Goal: Information Seeking & Learning: Find specific fact

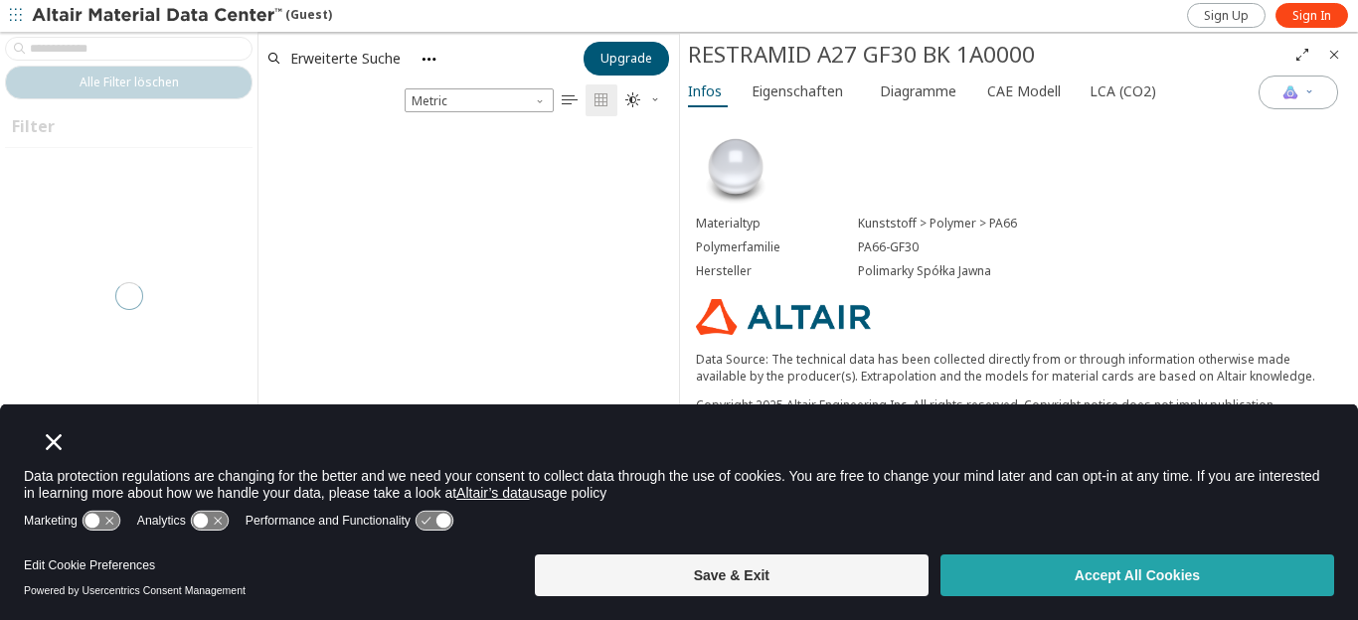
click at [1194, 584] on button "Accept All Cookies" at bounding box center [1137, 576] width 394 height 42
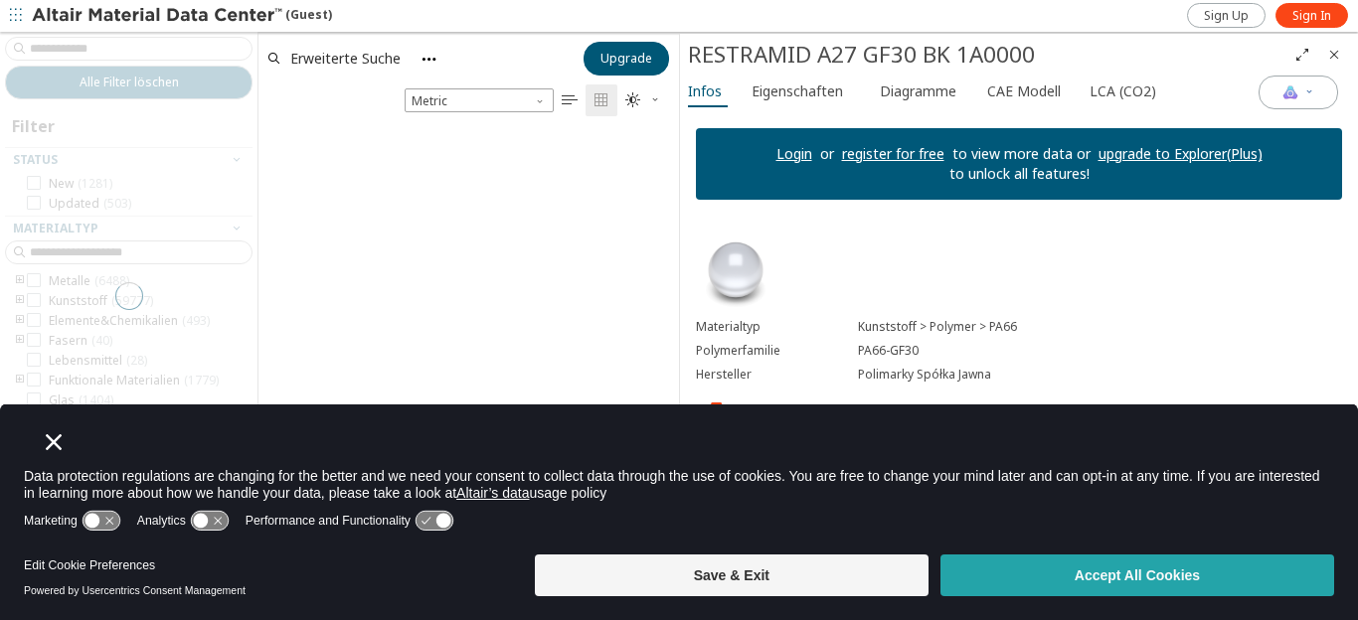
click at [1197, 572] on button "Accept All Cookies" at bounding box center [1137, 576] width 394 height 42
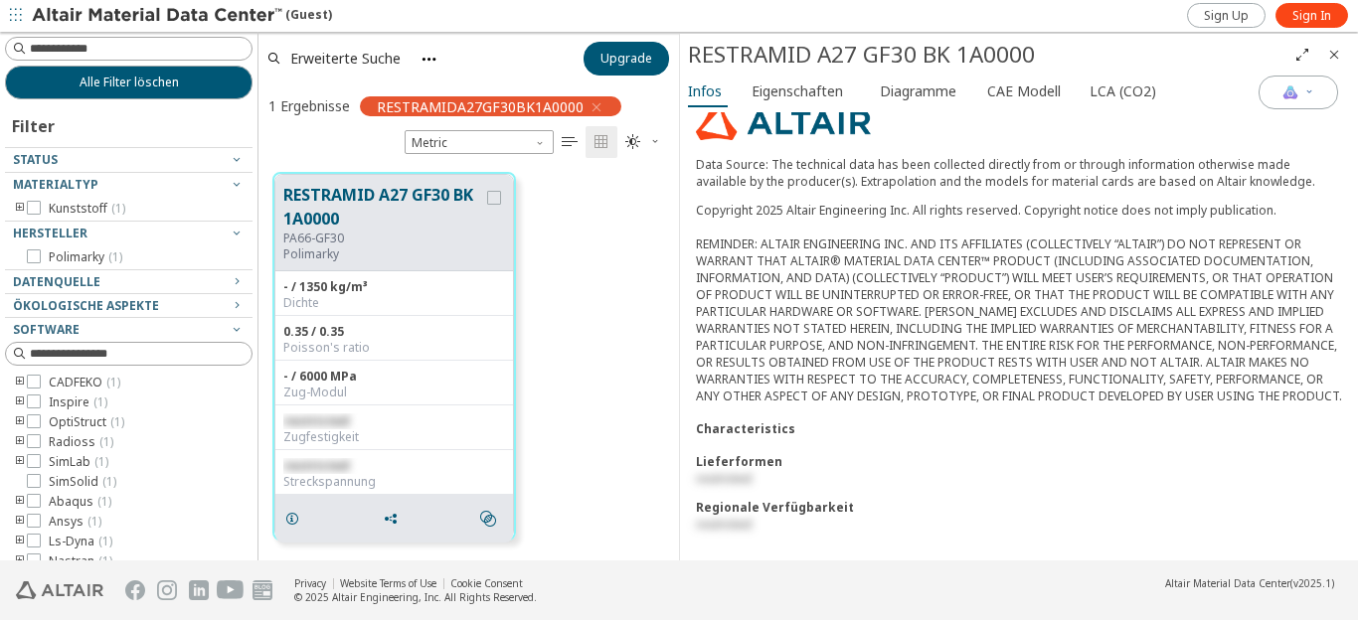
scroll to position [315, 0]
click at [395, 216] on button "RESTRAMID A27 GF30 BK 1A0000" at bounding box center [383, 207] width 200 height 48
click at [644, 270] on div "RESTRAMID A27 GF30 BK 1A0000 PA66-GF30 Polimarky - / 1350 kg/m³ Dichte 0.35 / 0…" at bounding box center [468, 356] width 420 height 397
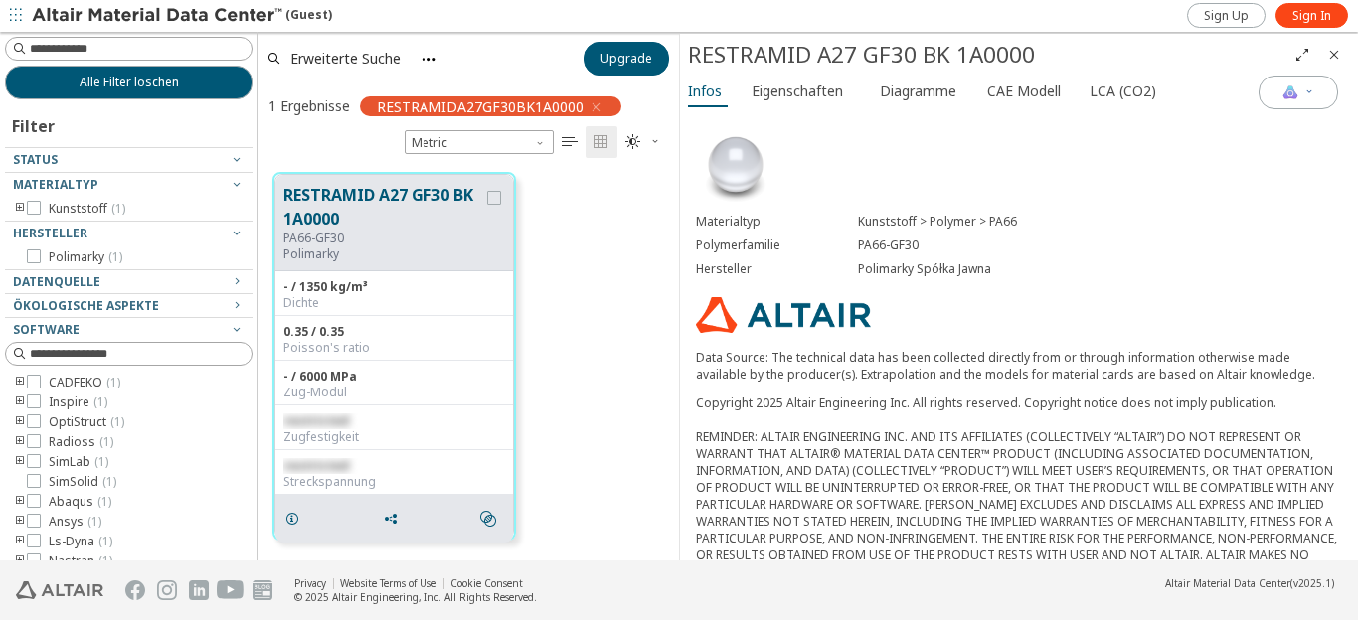
scroll to position [0, 0]
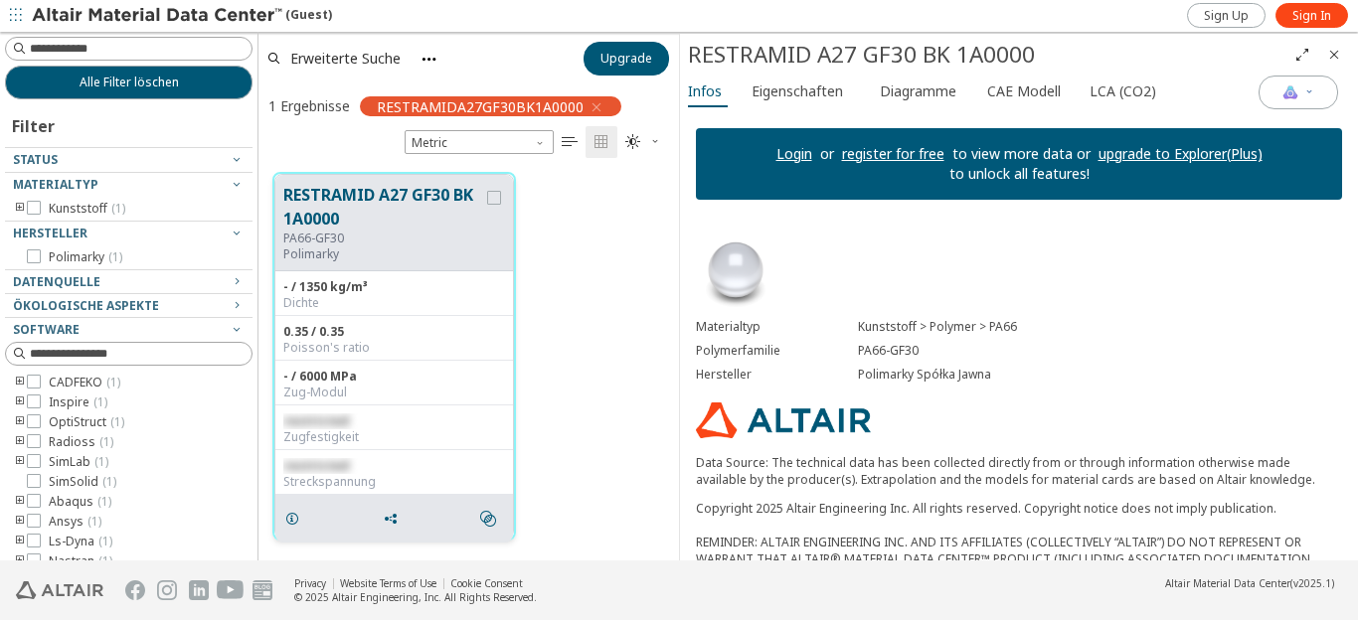
click at [331, 203] on button "RESTRAMID A27 GF30 BK 1A0000" at bounding box center [383, 207] width 200 height 48
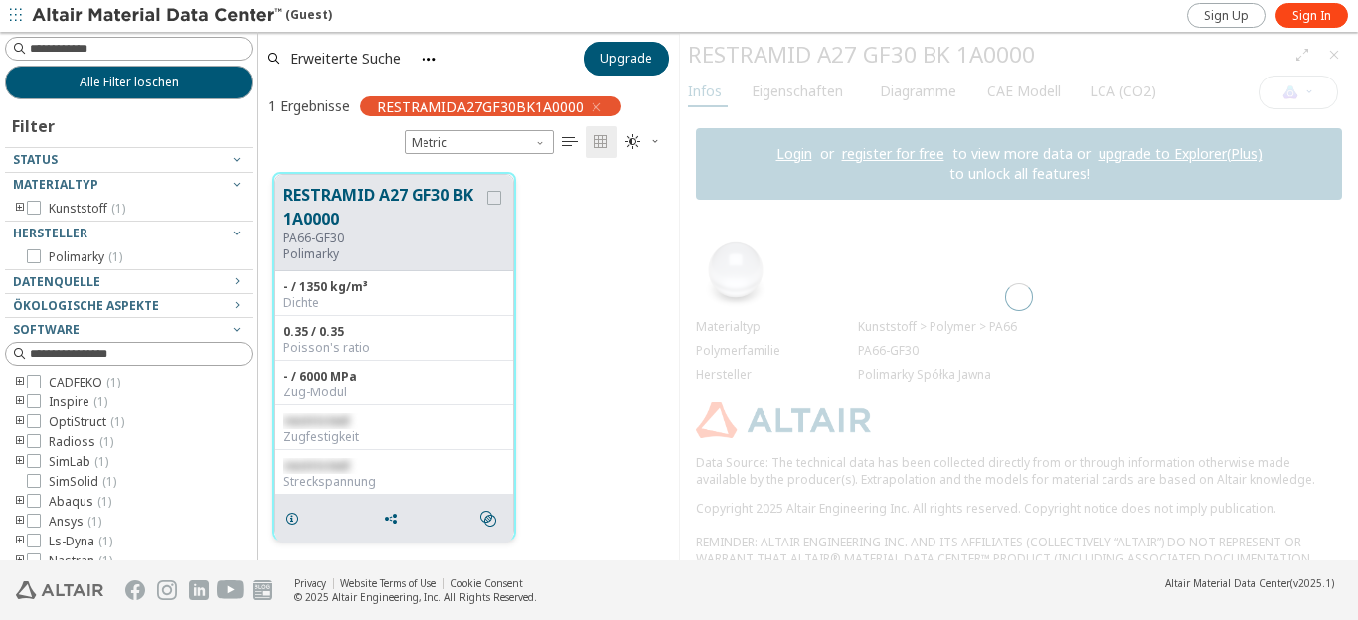
click at [331, 203] on button "RESTRAMID A27 GF30 BK 1A0000" at bounding box center [383, 207] width 200 height 48
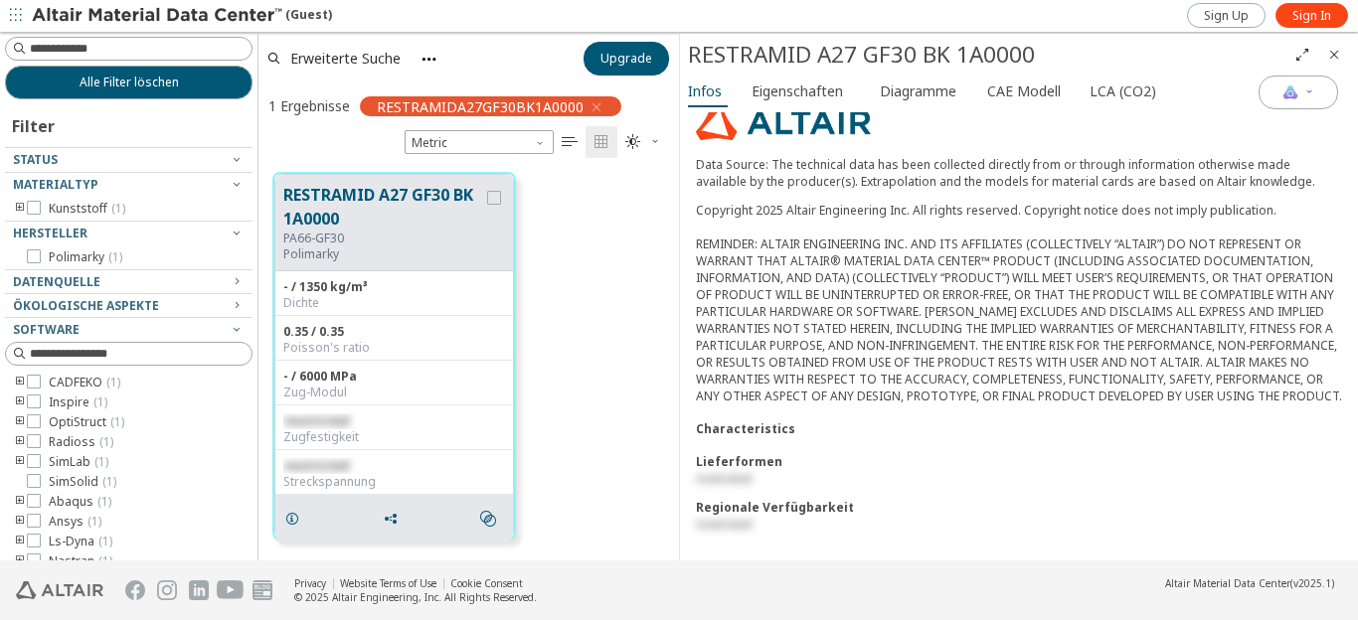
scroll to position [315, 0]
paste input "**********"
type input "**********"
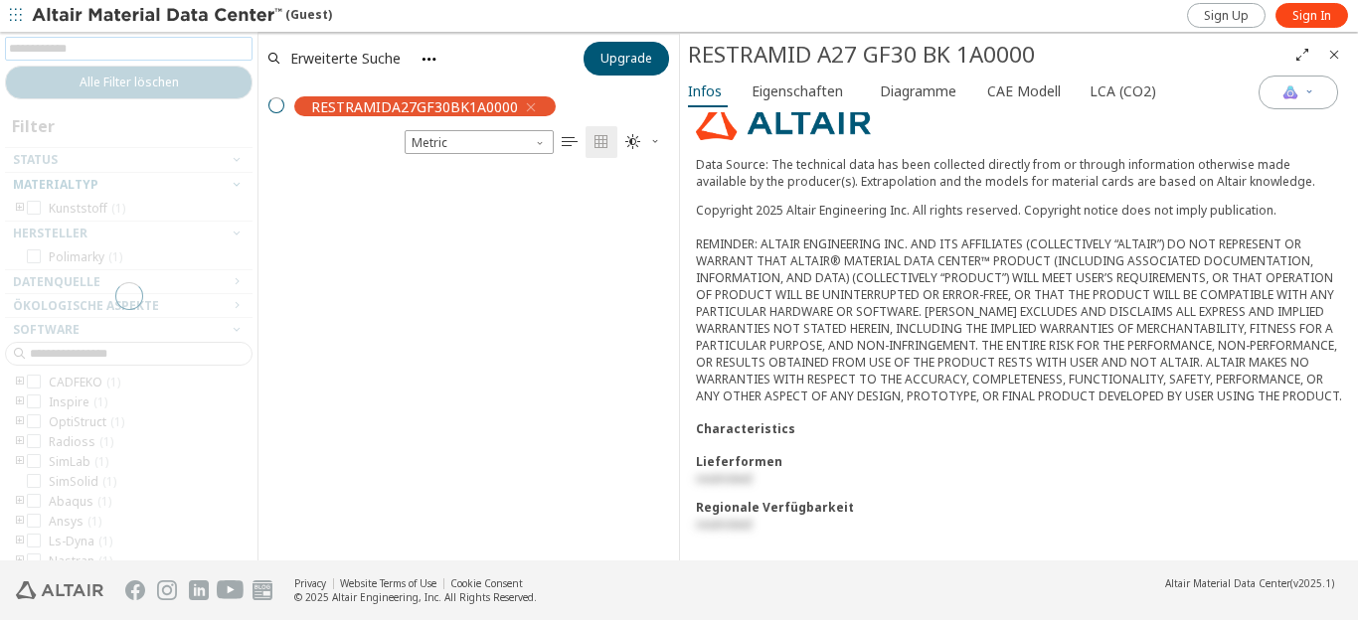
scroll to position [386, 403]
